Goal: Task Accomplishment & Management: Complete application form

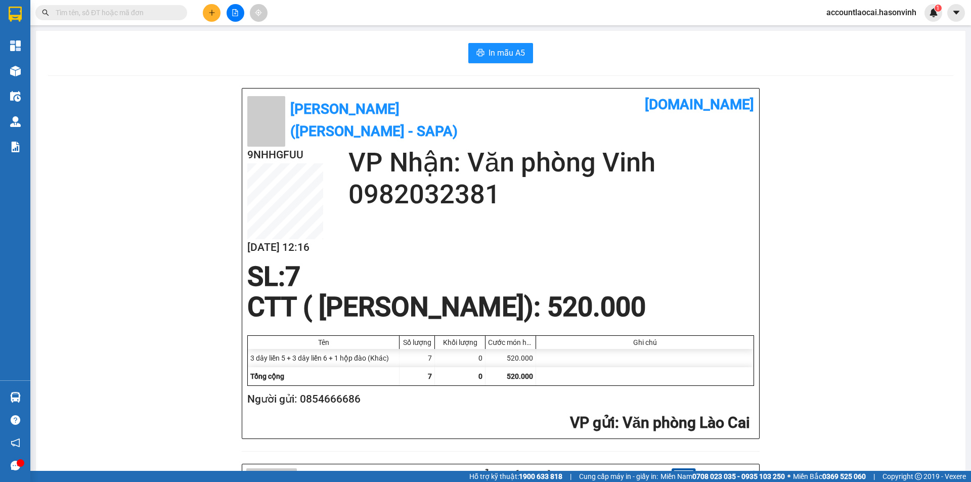
drag, startPoint x: 209, startPoint y: 16, endPoint x: 198, endPoint y: 13, distance: 11.0
click at [200, 14] on div at bounding box center [235, 13] width 76 height 18
click at [210, 15] on icon "plus" at bounding box center [211, 12] width 7 height 7
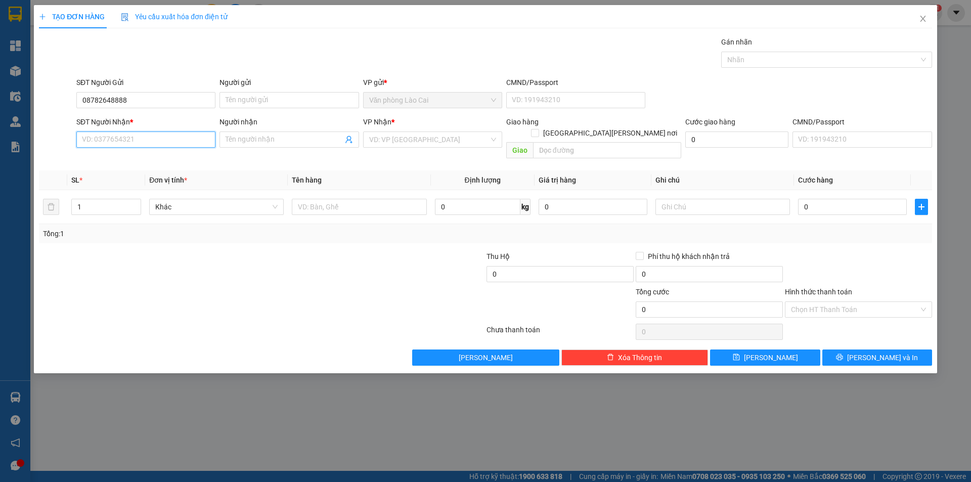
click at [152, 143] on input "SĐT Người Nhận *" at bounding box center [145, 139] width 139 height 16
click at [108, 101] on input "08782648888" at bounding box center [145, 100] width 139 height 16
type input "0878268888"
click at [111, 137] on input "SĐT Người Nhận *" at bounding box center [145, 139] width 139 height 16
type input "0396320687"
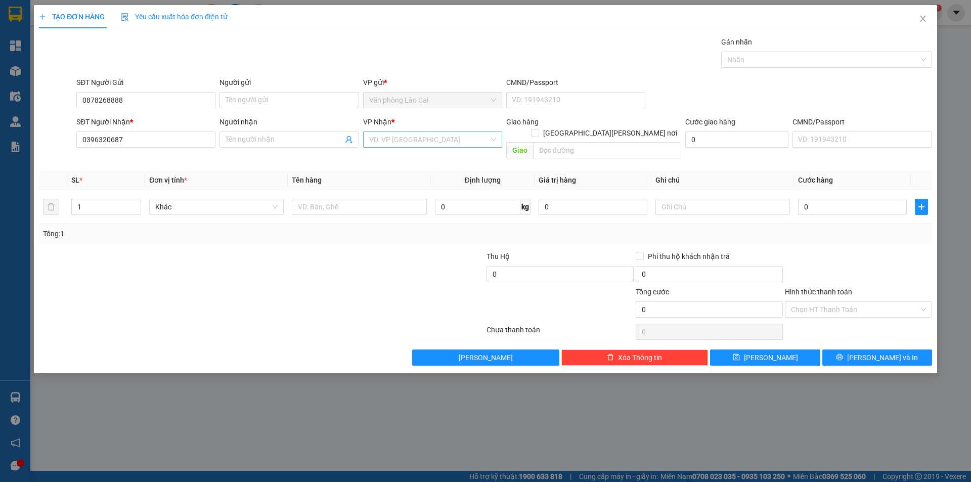
click at [417, 135] on input "search" at bounding box center [429, 139] width 120 height 15
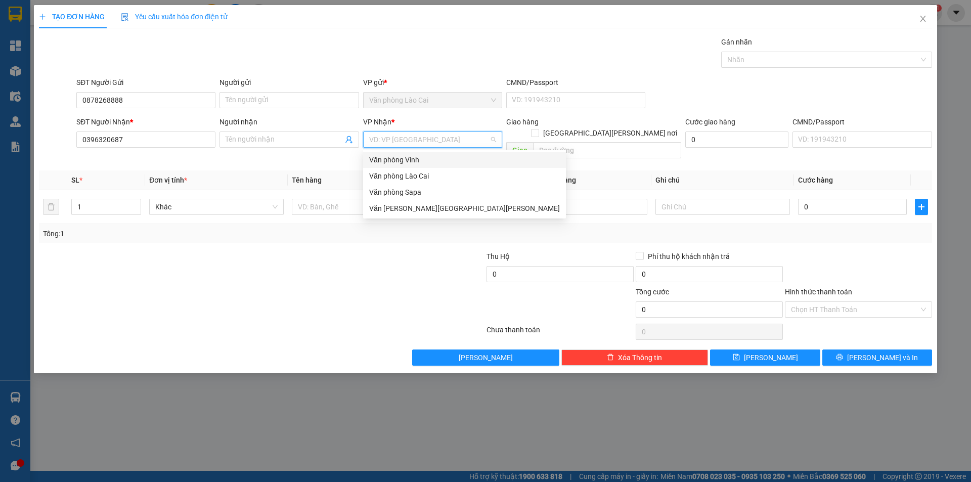
drag, startPoint x: 414, startPoint y: 162, endPoint x: 417, endPoint y: 156, distance: 7.5
click at [414, 160] on div "Văn phòng Vinh" at bounding box center [464, 159] width 191 height 11
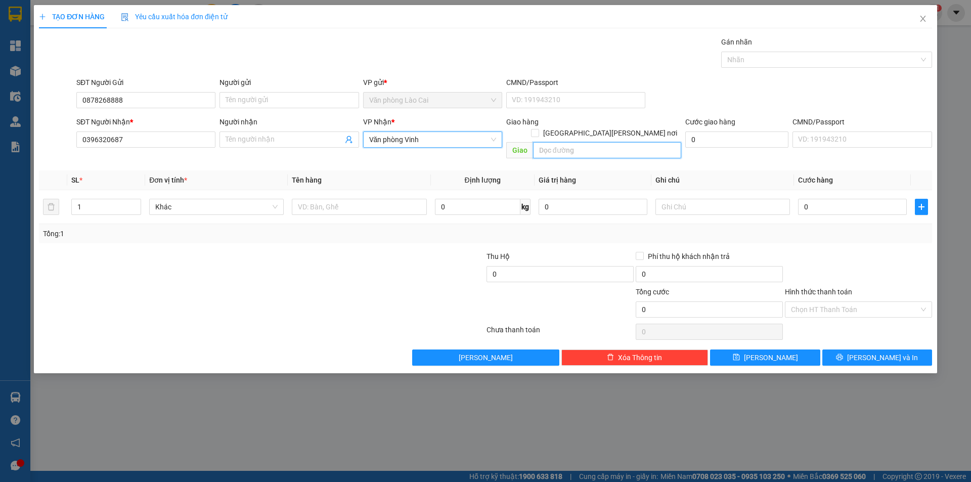
click at [544, 142] on input "text" at bounding box center [607, 150] width 148 height 16
type input "[PERSON_NAME]"
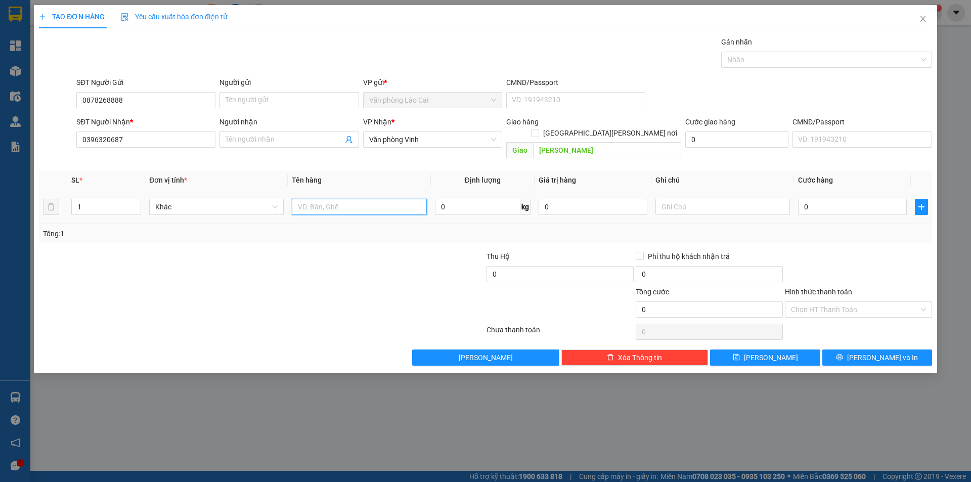
click at [336, 199] on input "text" at bounding box center [359, 207] width 134 height 16
type input "1 xốp"
click at [809, 200] on input "0" at bounding box center [852, 207] width 109 height 16
type input "5"
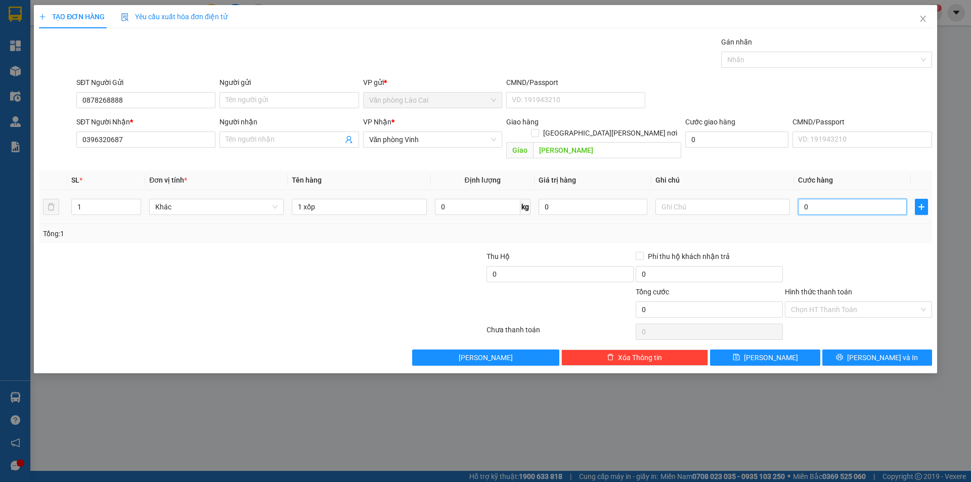
type input "5"
type input "50"
type input "500"
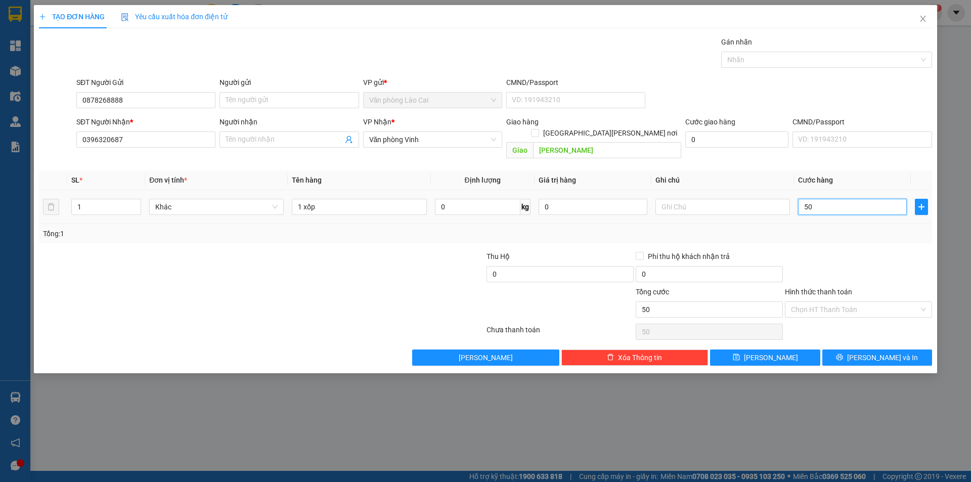
type input "500"
type input "5.000"
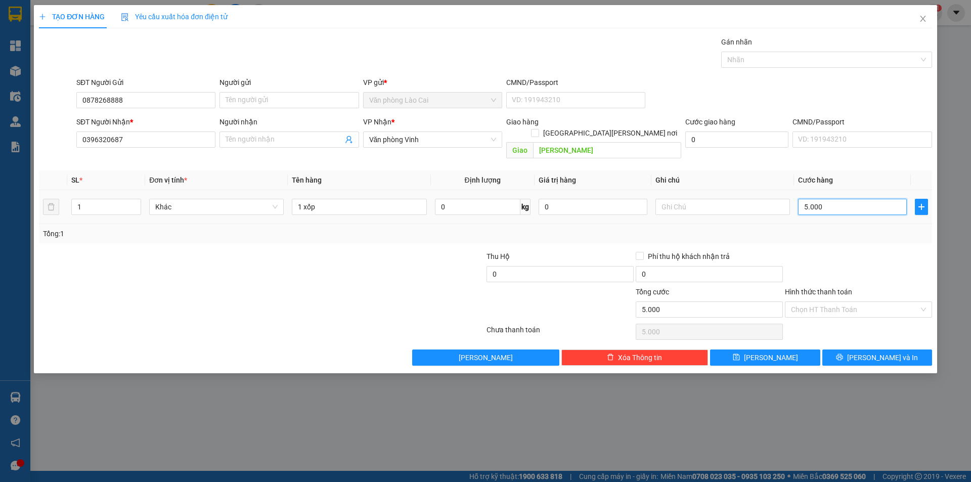
type input "50.000"
click at [835, 233] on div "Transit Pickup Surcharge Ids Transit Deliver Surcharge Ids Transit Deliver Surc…" at bounding box center [485, 200] width 893 height 329
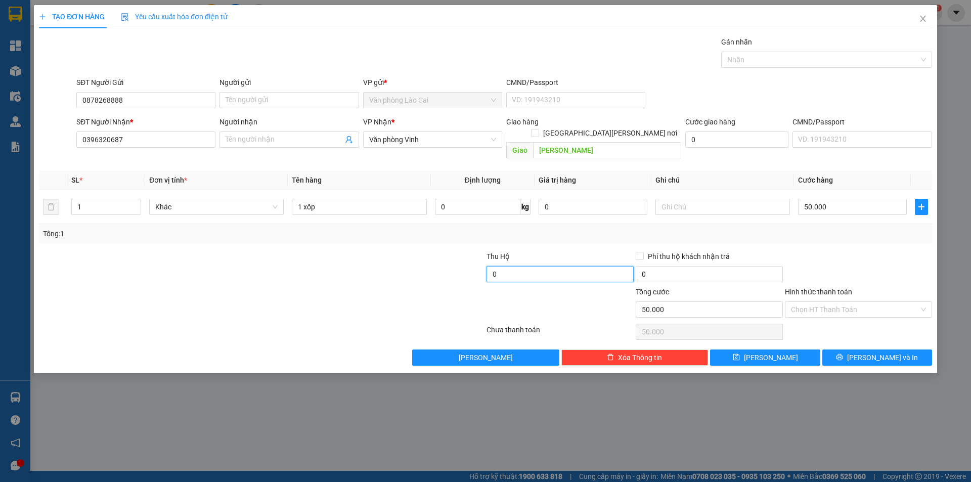
click at [556, 266] on input "0" at bounding box center [559, 274] width 147 height 16
type input "270.000"
type input "15.000"
click at [555, 286] on div at bounding box center [559, 303] width 149 height 35
click at [540, 266] on input "270.000" at bounding box center [559, 274] width 147 height 16
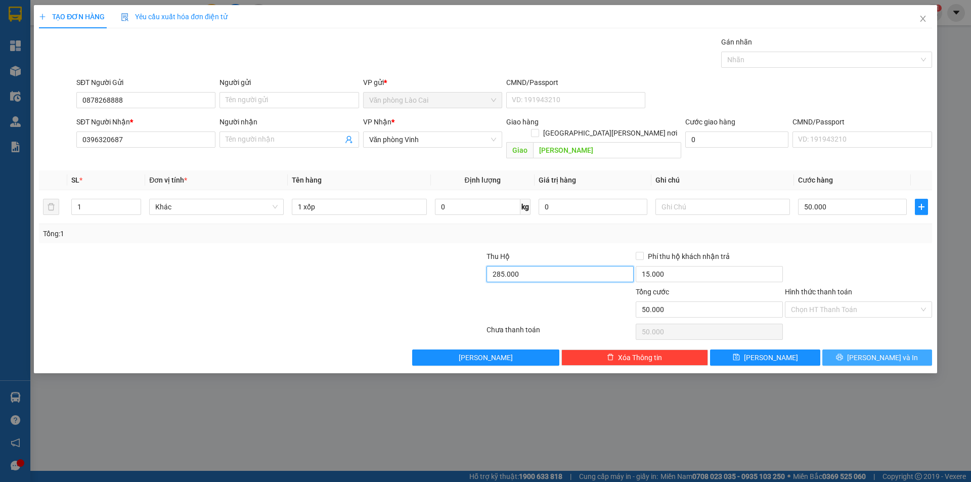
type input "285.000"
click at [882, 352] on span "[PERSON_NAME] và In" at bounding box center [882, 357] width 71 height 11
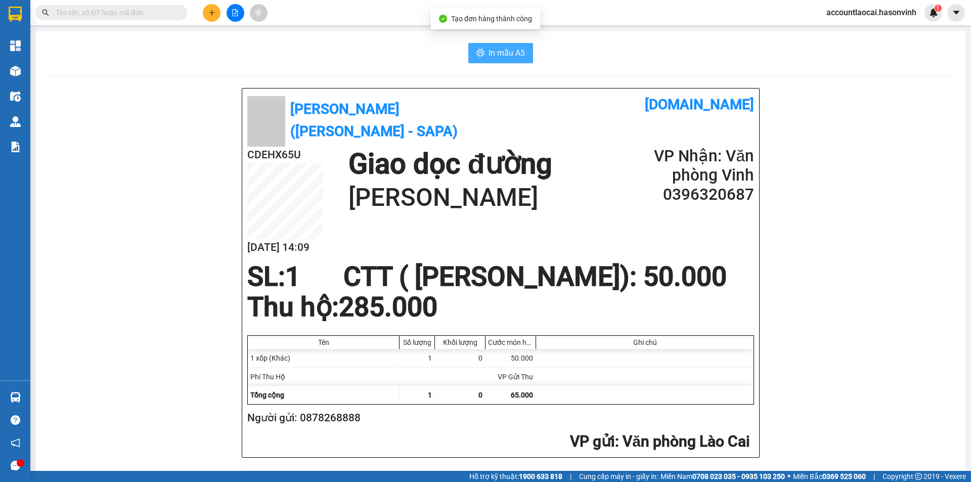
click at [518, 50] on span "In mẫu A5" at bounding box center [506, 53] width 36 height 13
drag, startPoint x: 379, startPoint y: 456, endPoint x: 300, endPoint y: 449, distance: 79.1
click at [300, 426] on h2 "Người gửi: 0878268888" at bounding box center [498, 418] width 503 height 17
copy h2 "0878268888"
click at [206, 15] on button at bounding box center [212, 13] width 18 height 18
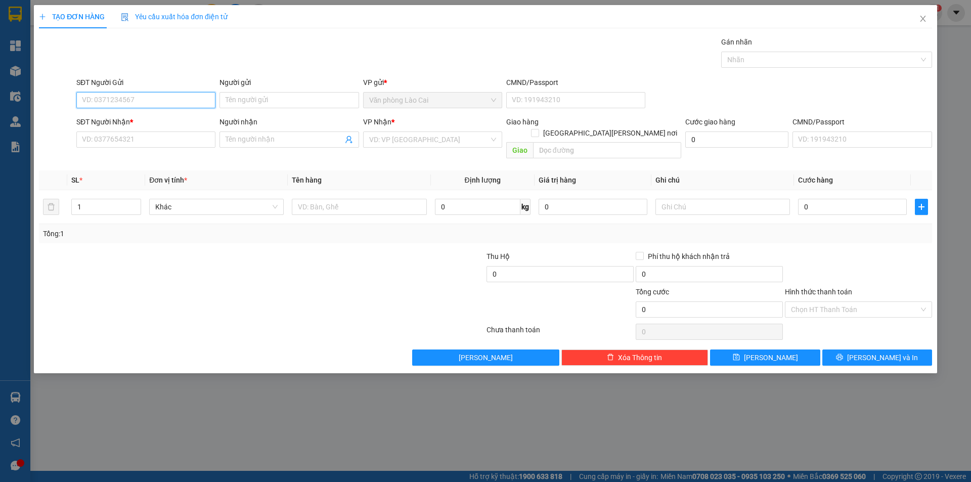
paste input "0878268888"
type input "0878268888"
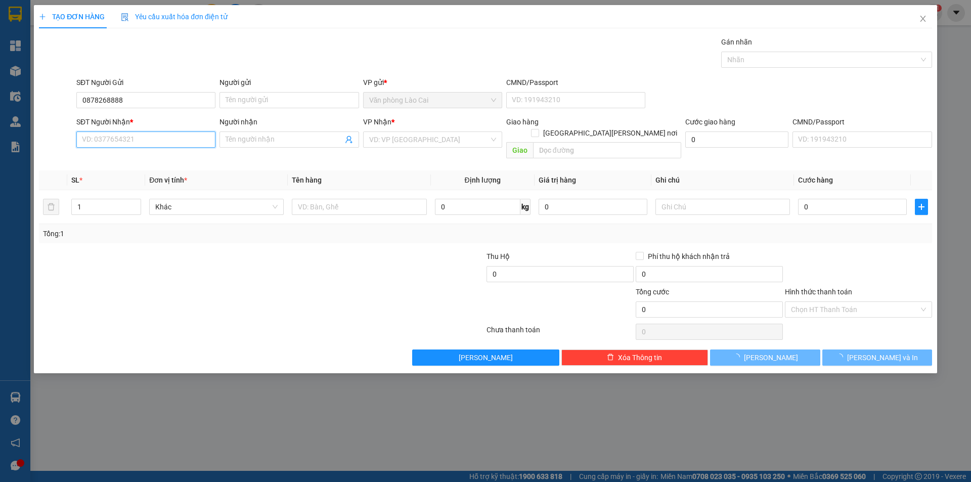
click at [131, 132] on input "SĐT Người Nhận *" at bounding box center [145, 139] width 139 height 16
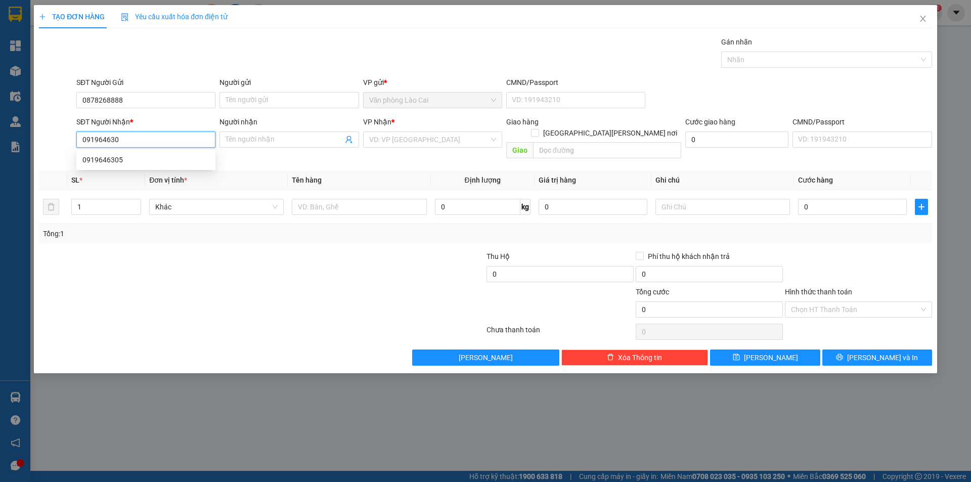
type input "0919646305"
click at [153, 162] on div "0919646305" at bounding box center [145, 159] width 127 height 11
type input "HỖNG LĨNH"
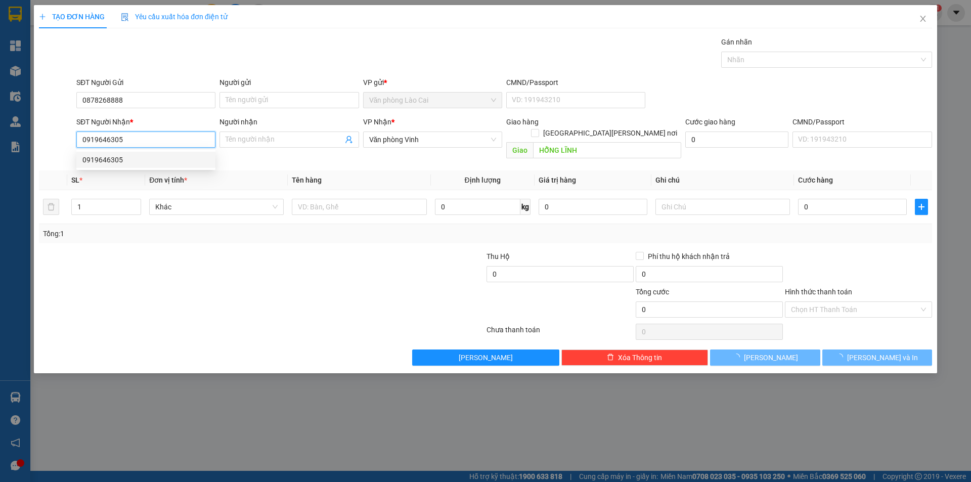
type input "100.000"
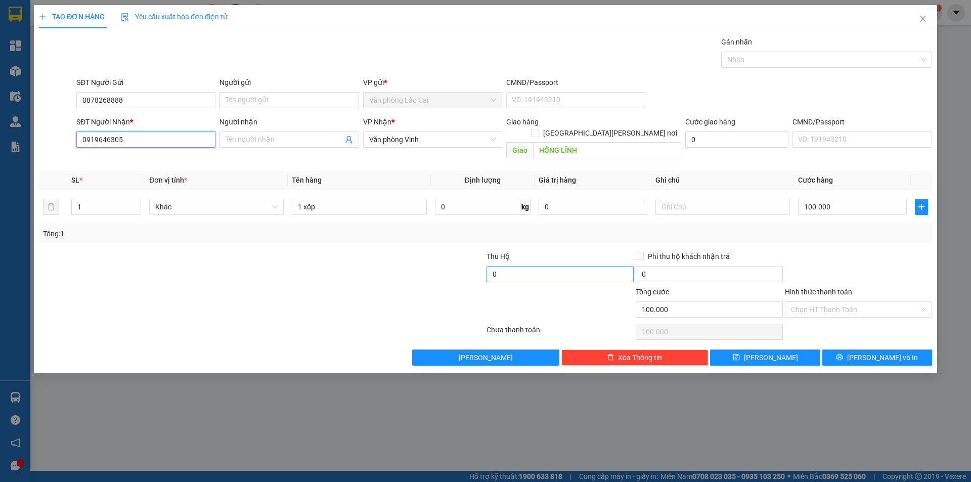
type input "0919646305"
click at [507, 266] on input "0" at bounding box center [559, 274] width 147 height 16
click at [860, 349] on button "[PERSON_NAME] và In" at bounding box center [877, 357] width 110 height 16
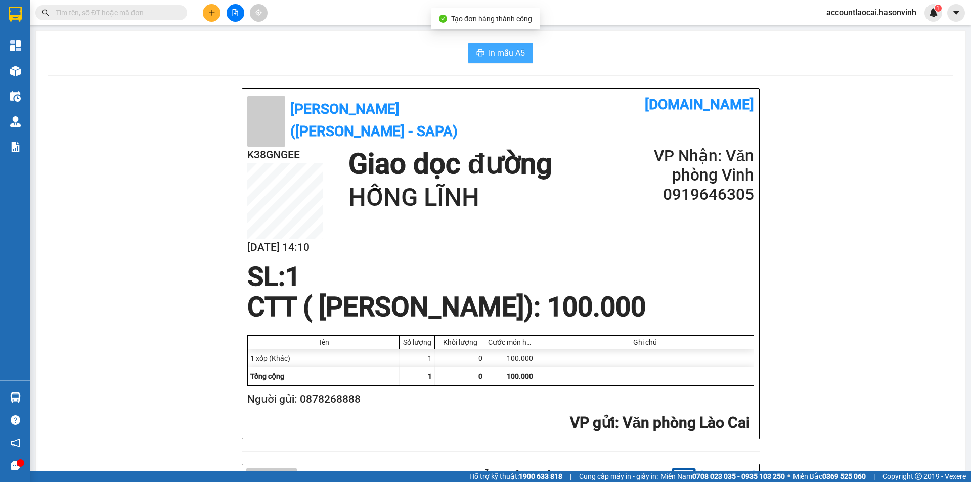
click at [498, 48] on span "In mẫu A5" at bounding box center [506, 53] width 36 height 13
